Goal: Information Seeking & Learning: Learn about a topic

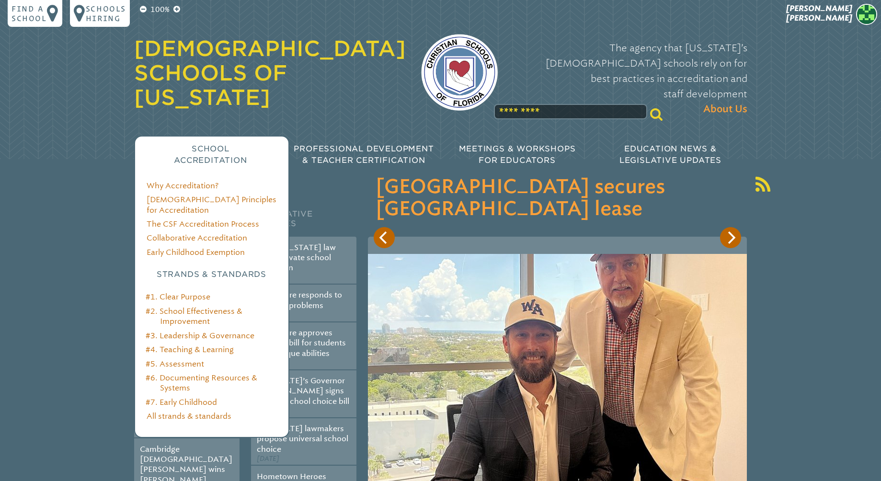
click at [202, 397] on li "#7. Early Childhood" at bounding box center [218, 402] width 117 height 10
click at [202, 397] on link "#7. Early Childhood" at bounding box center [181, 401] width 71 height 9
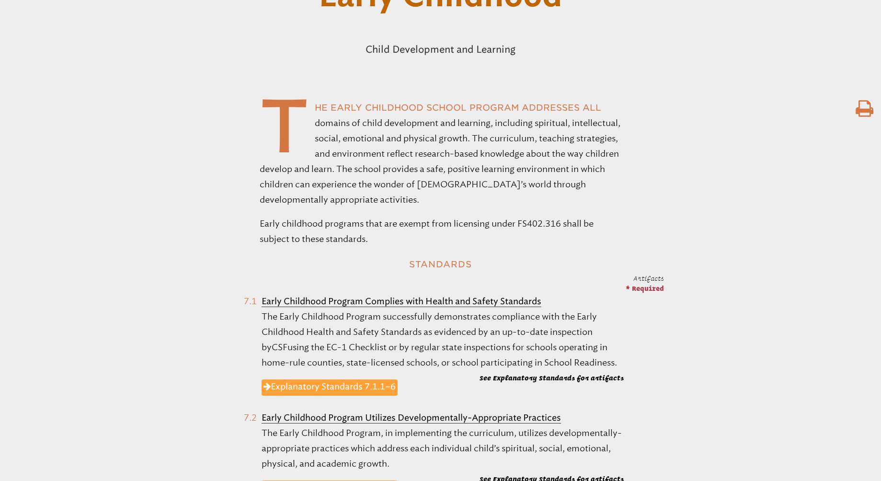
scroll to position [273, 0]
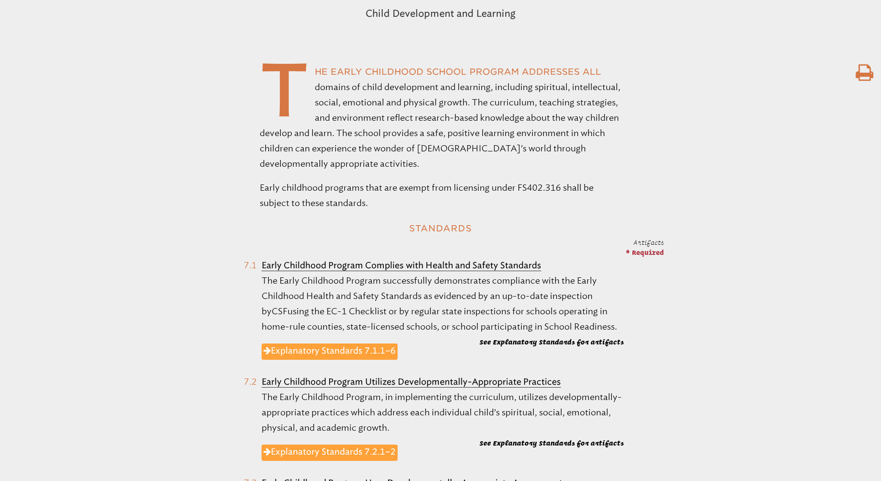
click at [437, 266] on b "Early Childhood Program Complies with Health and Safety Standards" at bounding box center [401, 265] width 280 height 11
click at [379, 355] on link "Explanatory Standards 7.1.1–6" at bounding box center [329, 351] width 136 height 16
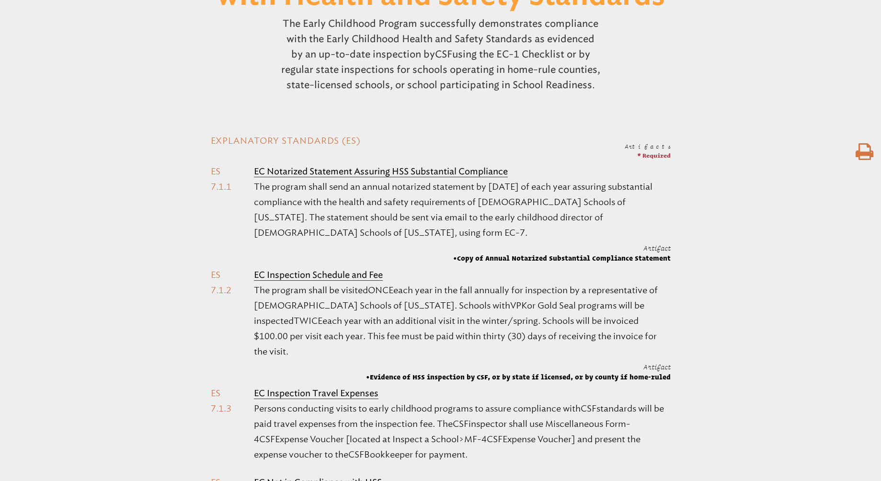
scroll to position [289, 0]
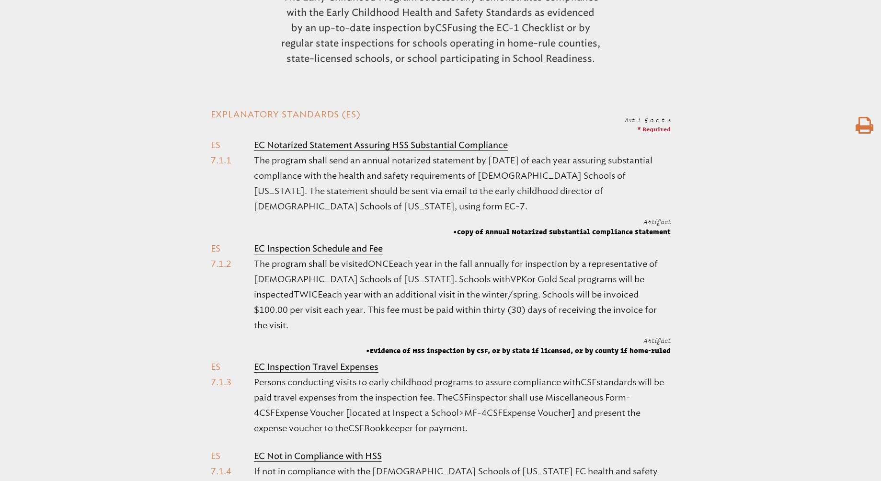
click at [419, 346] on span "Evidence of HSS inspection by CSF, or by state if licensed, or by county if hom…" at bounding box center [518, 351] width 305 height 10
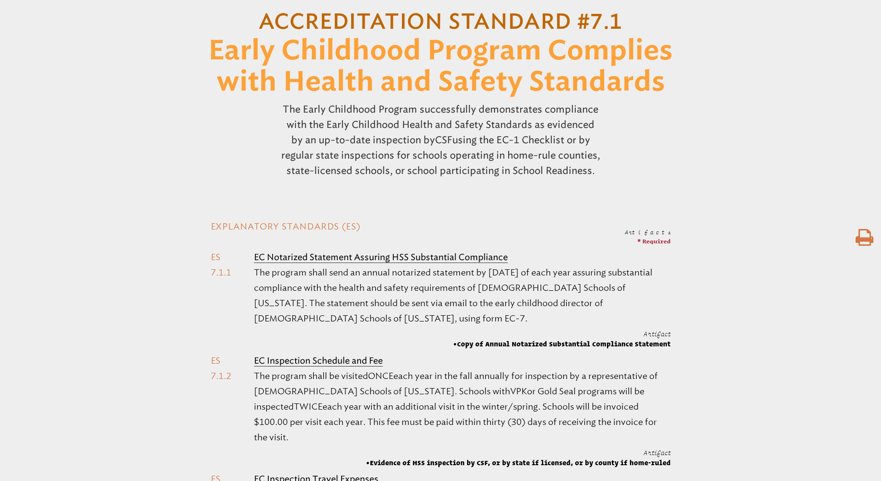
scroll to position [163, 0]
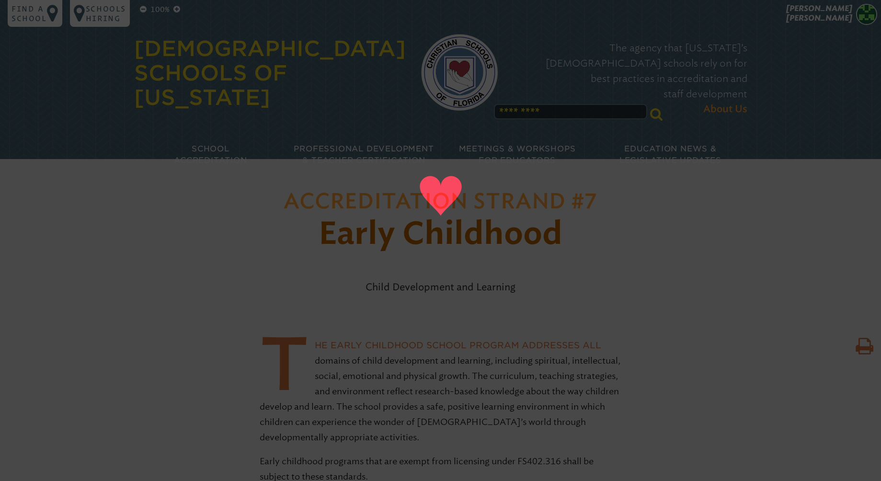
scroll to position [42, 0]
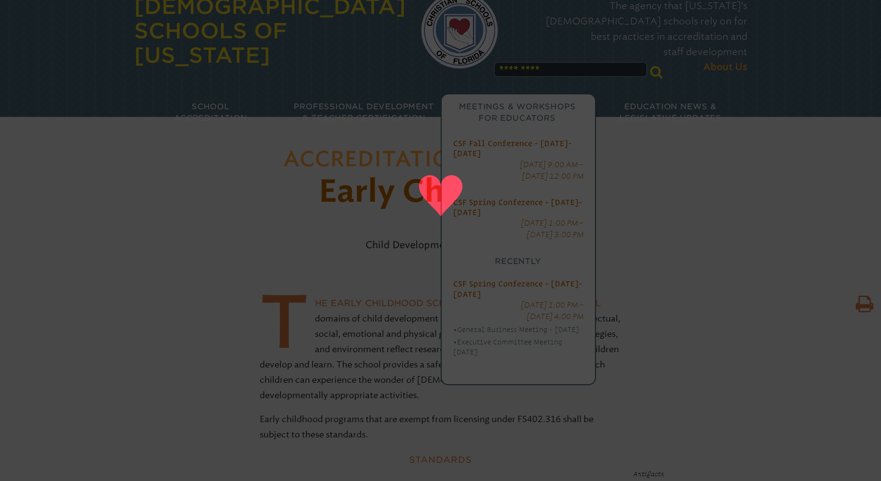
click at [530, 230] on div "CSF Fall Conference - October 22-24, 2025 Thu, Oct 23, 2025, 9:00 AM – Fri, Oct…" at bounding box center [518, 254] width 153 height 259
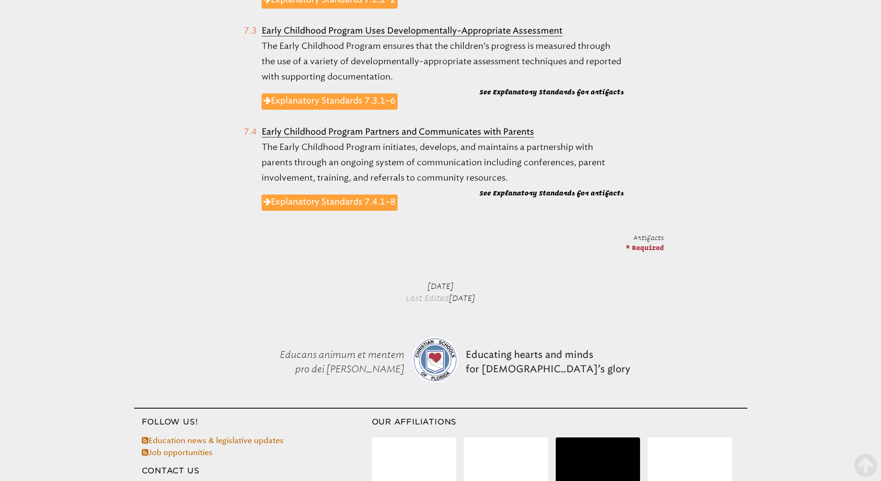
scroll to position [727, 0]
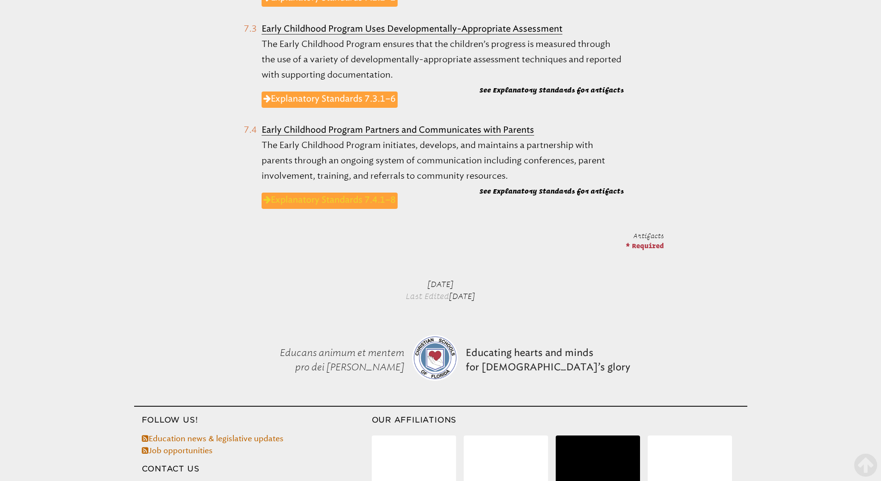
click at [355, 198] on link "Explanatory Standards 7.4.1–8" at bounding box center [329, 201] width 136 height 16
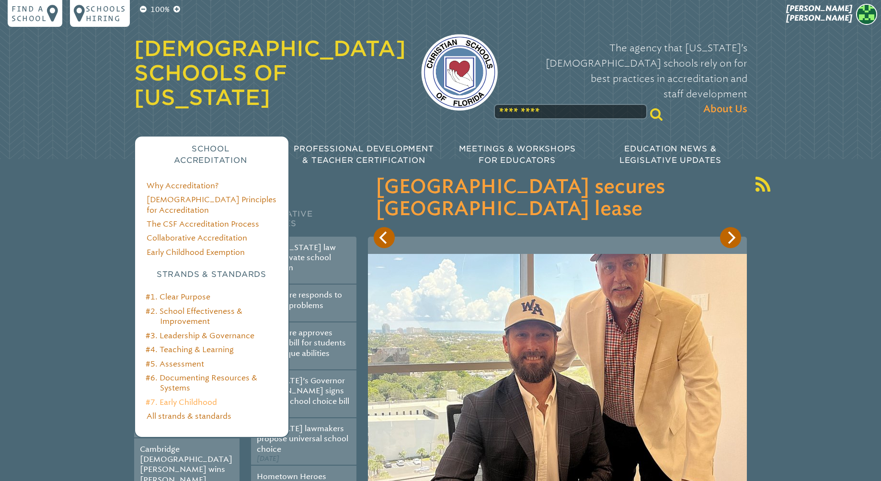
click at [198, 397] on link "#7. Early Childhood" at bounding box center [181, 401] width 71 height 9
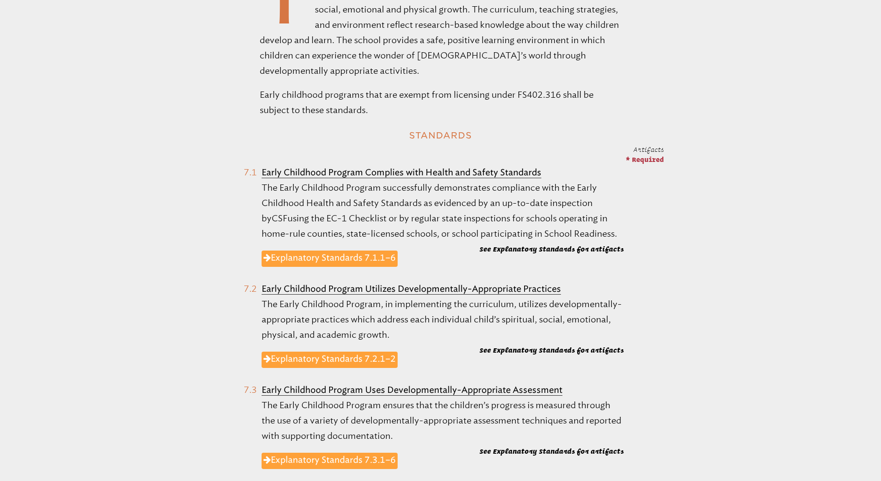
scroll to position [374, 0]
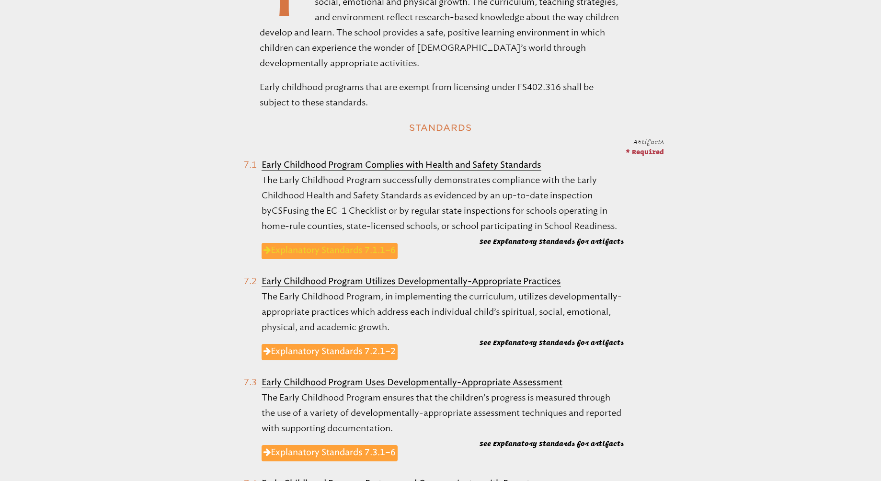
click at [317, 250] on link "Explanatory Standards 7.1.1–6" at bounding box center [329, 251] width 136 height 16
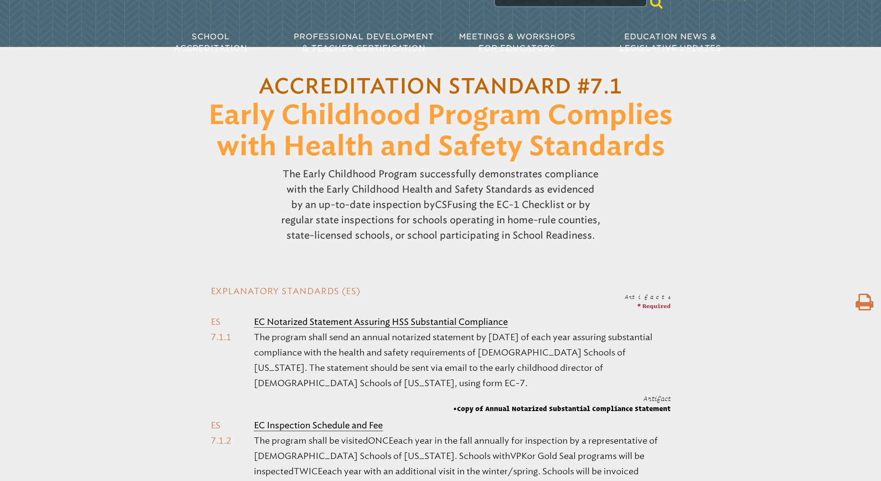
scroll to position [135, 0]
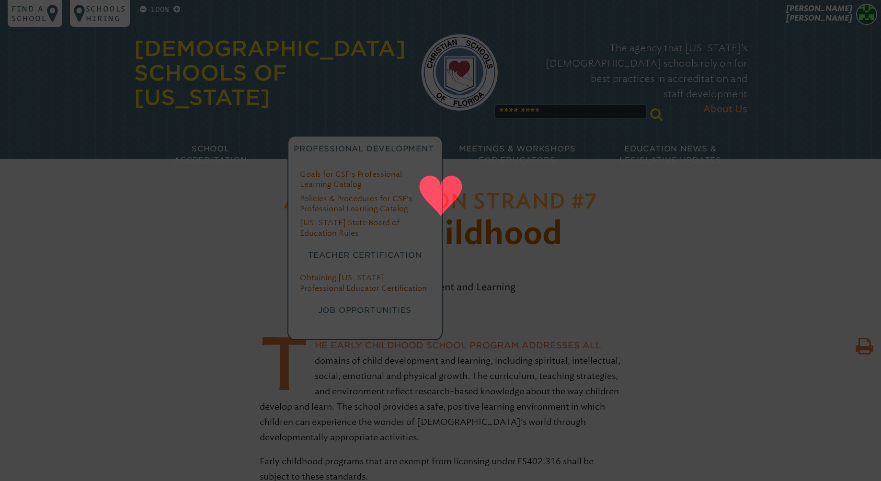
click at [373, 143] on p "Professional Development" at bounding box center [363, 148] width 153 height 11
